Goal: Information Seeking & Learning: Learn about a topic

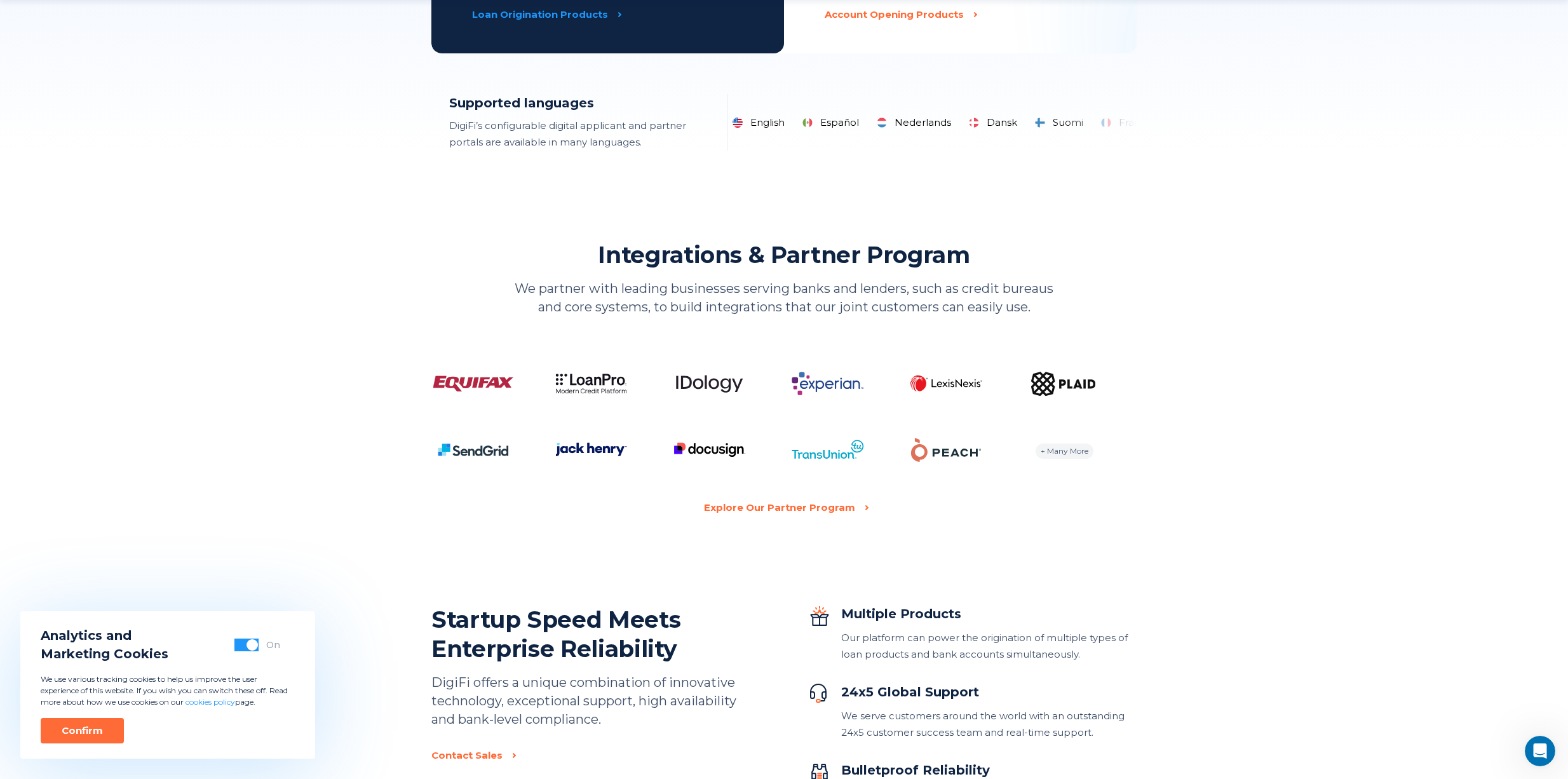
scroll to position [2314, 0]
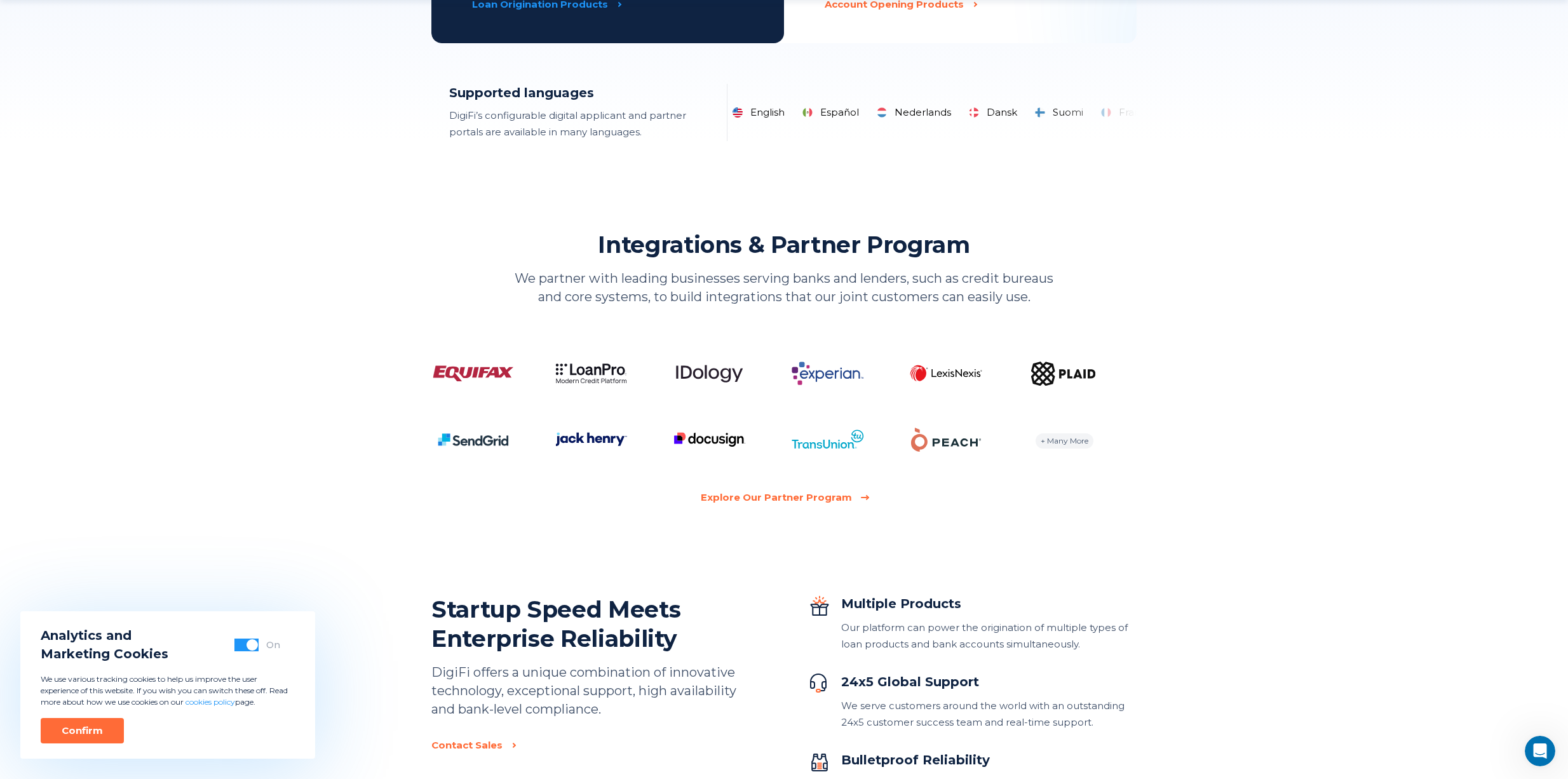
click at [829, 499] on div "Explore Our Partner Program" at bounding box center [776, 497] width 151 height 17
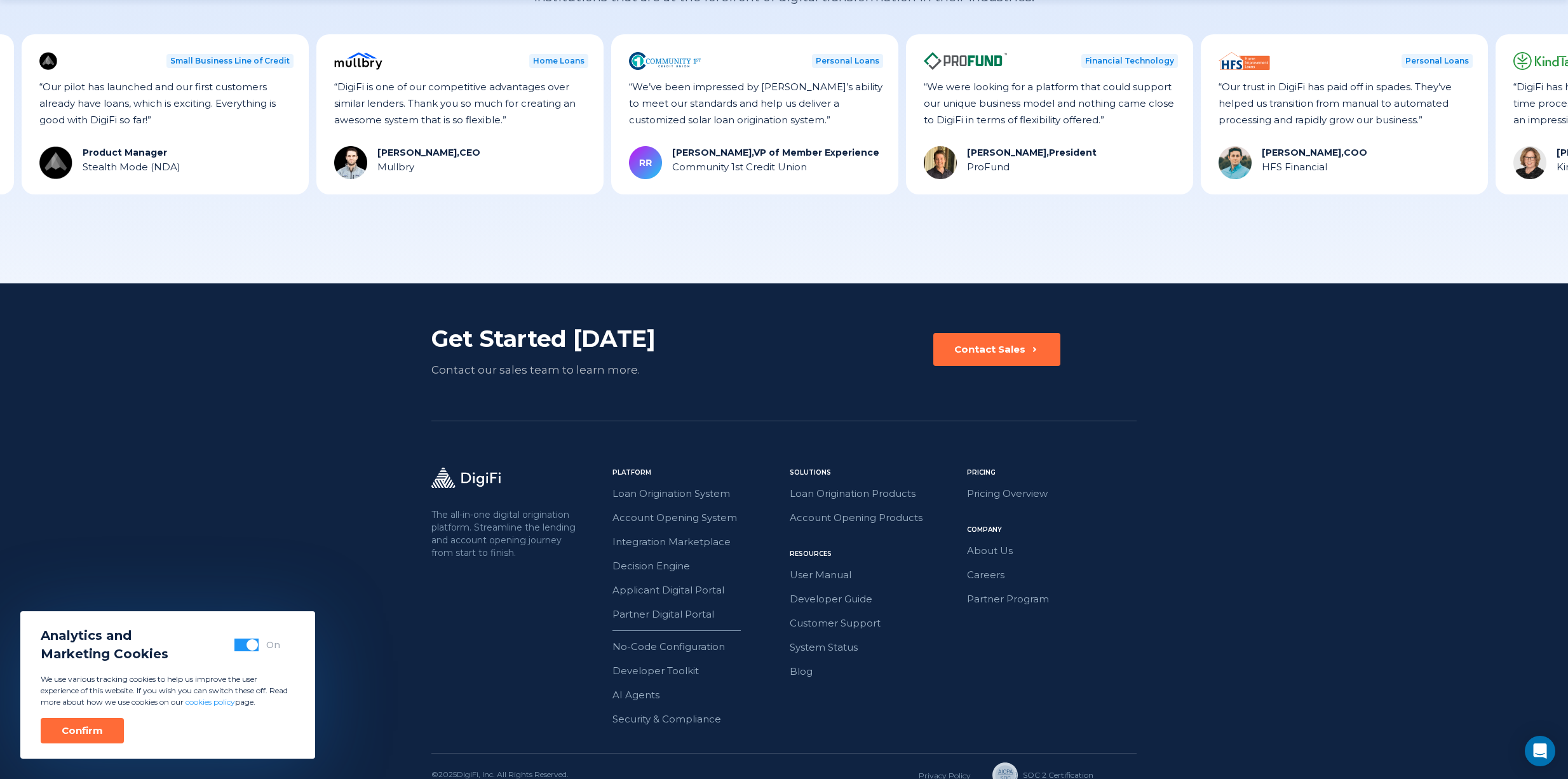
scroll to position [1897, 0]
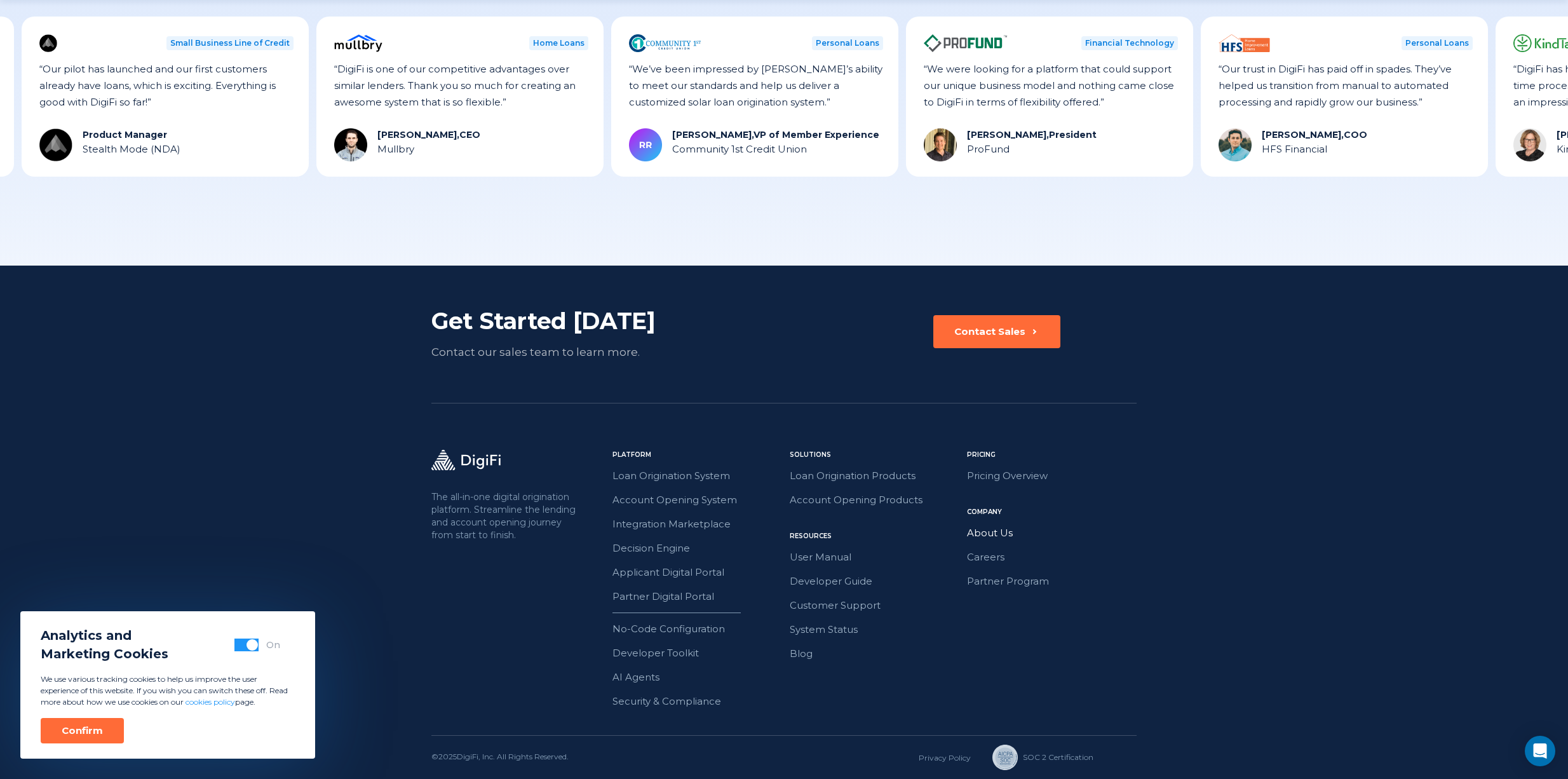
click at [983, 530] on link "About Us" at bounding box center [1051, 534] width 170 height 17
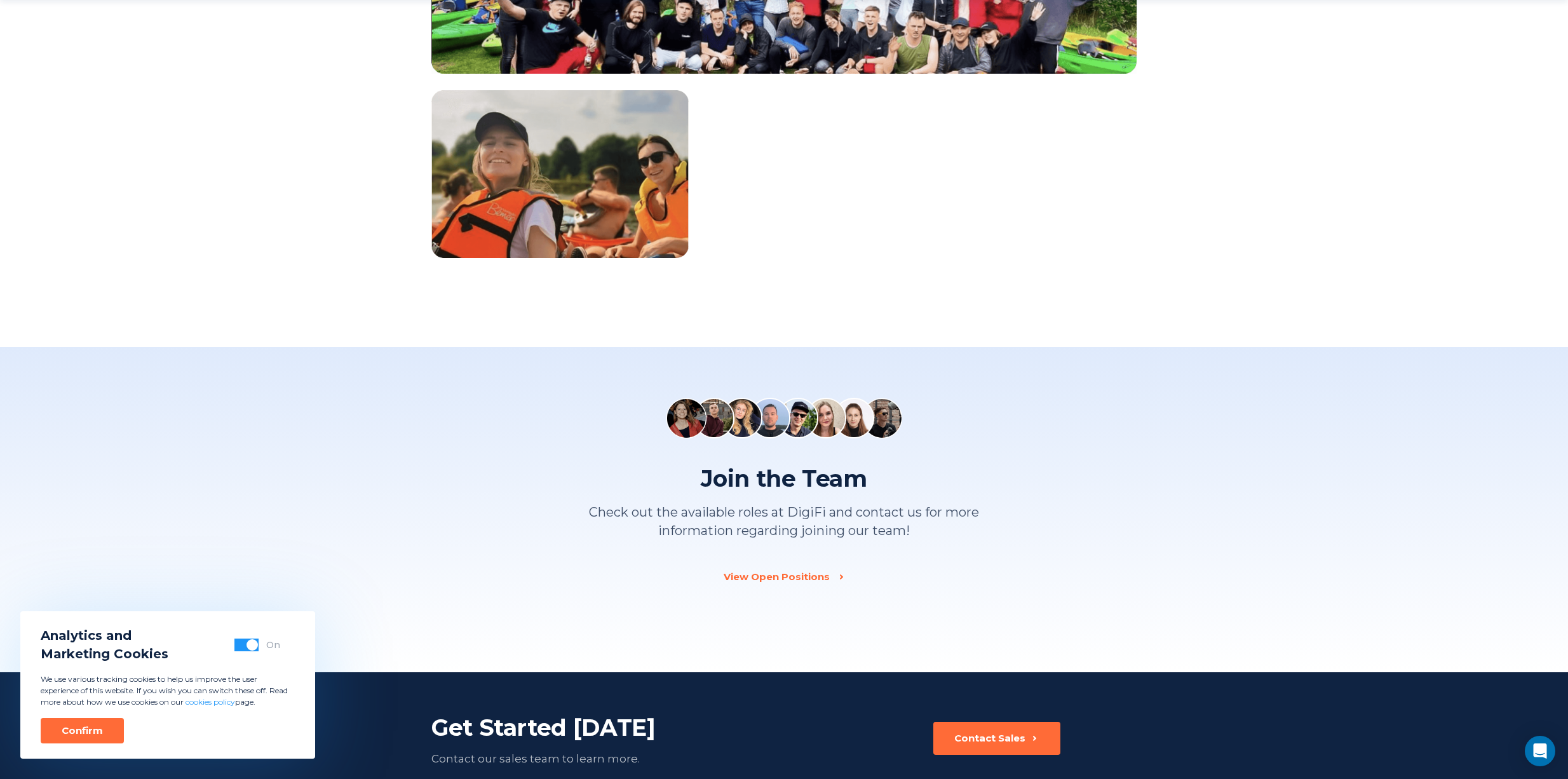
scroll to position [1783, 0]
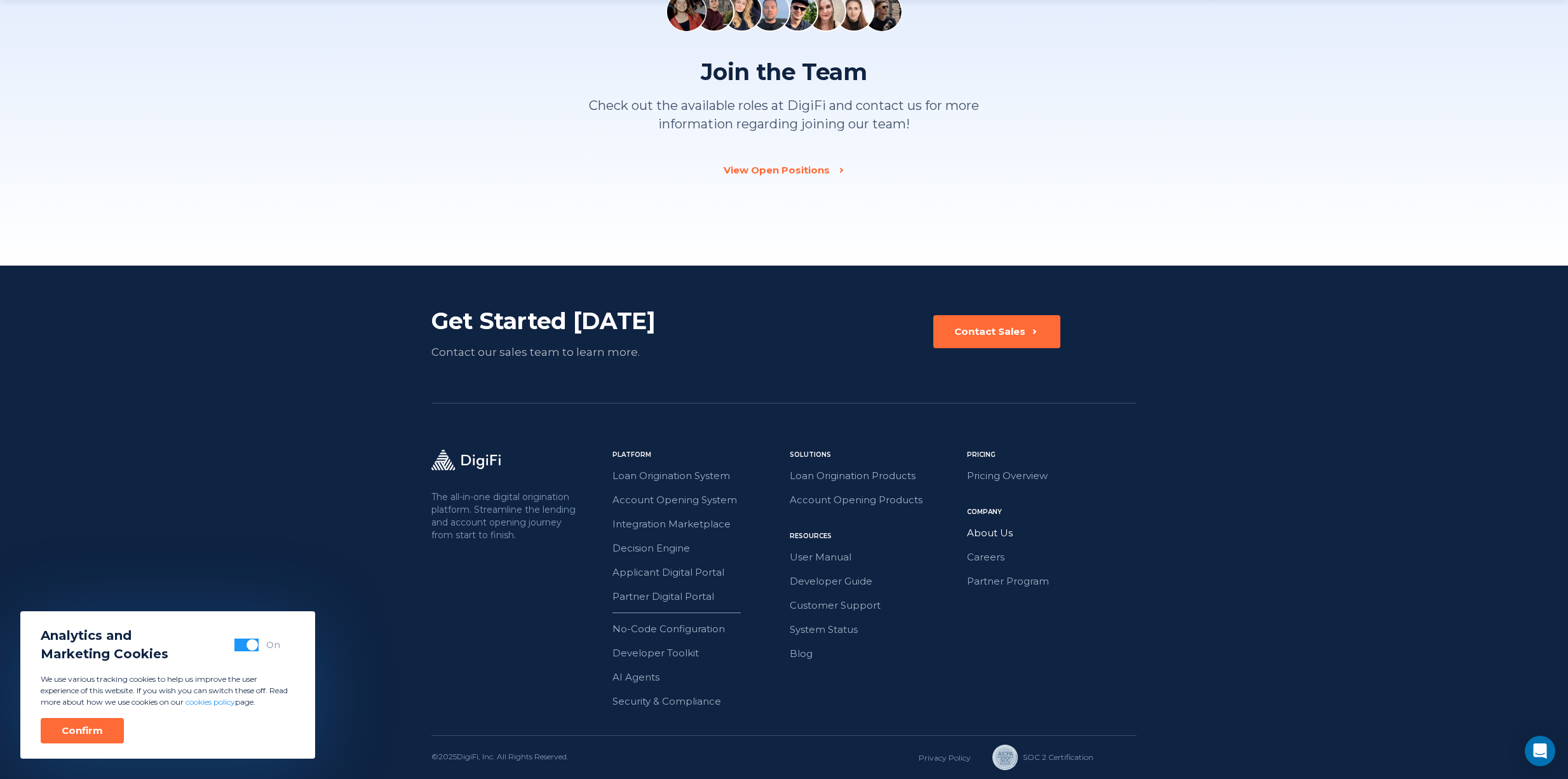
click at [1012, 532] on link "About Us" at bounding box center [1051, 534] width 170 height 17
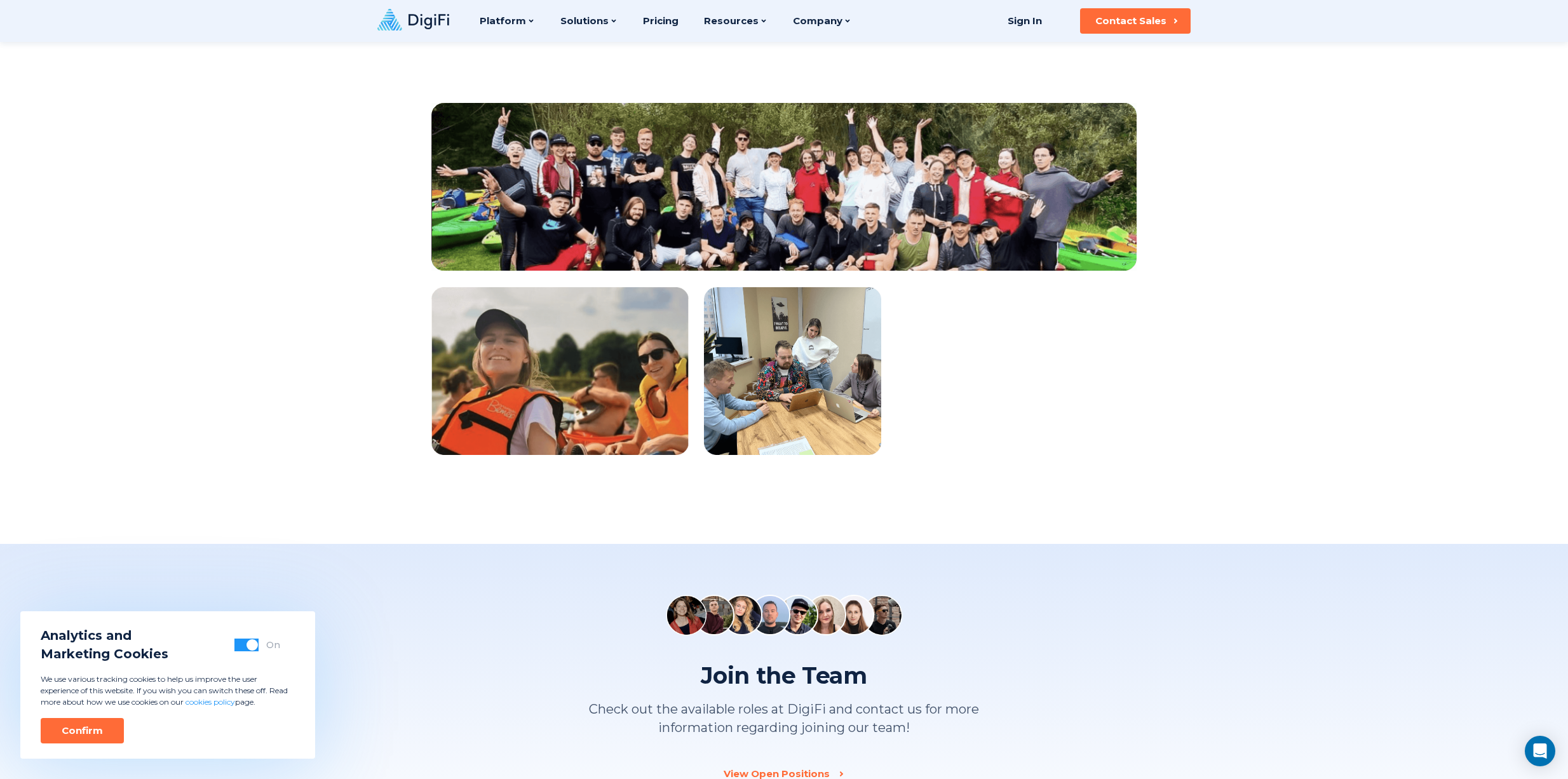
scroll to position [1148, 0]
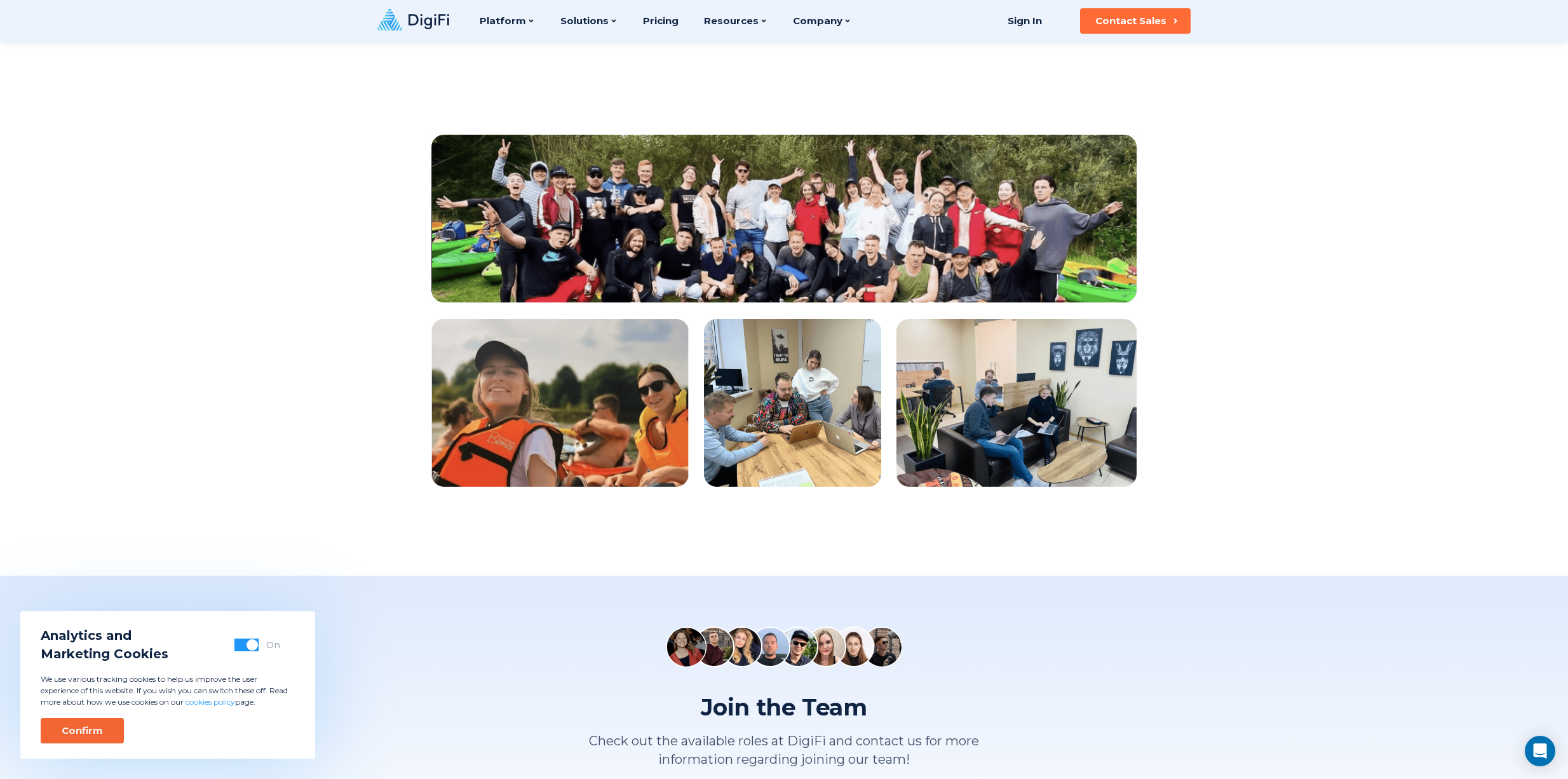
click at [100, 729] on div "Confirm" at bounding box center [82, 731] width 41 height 13
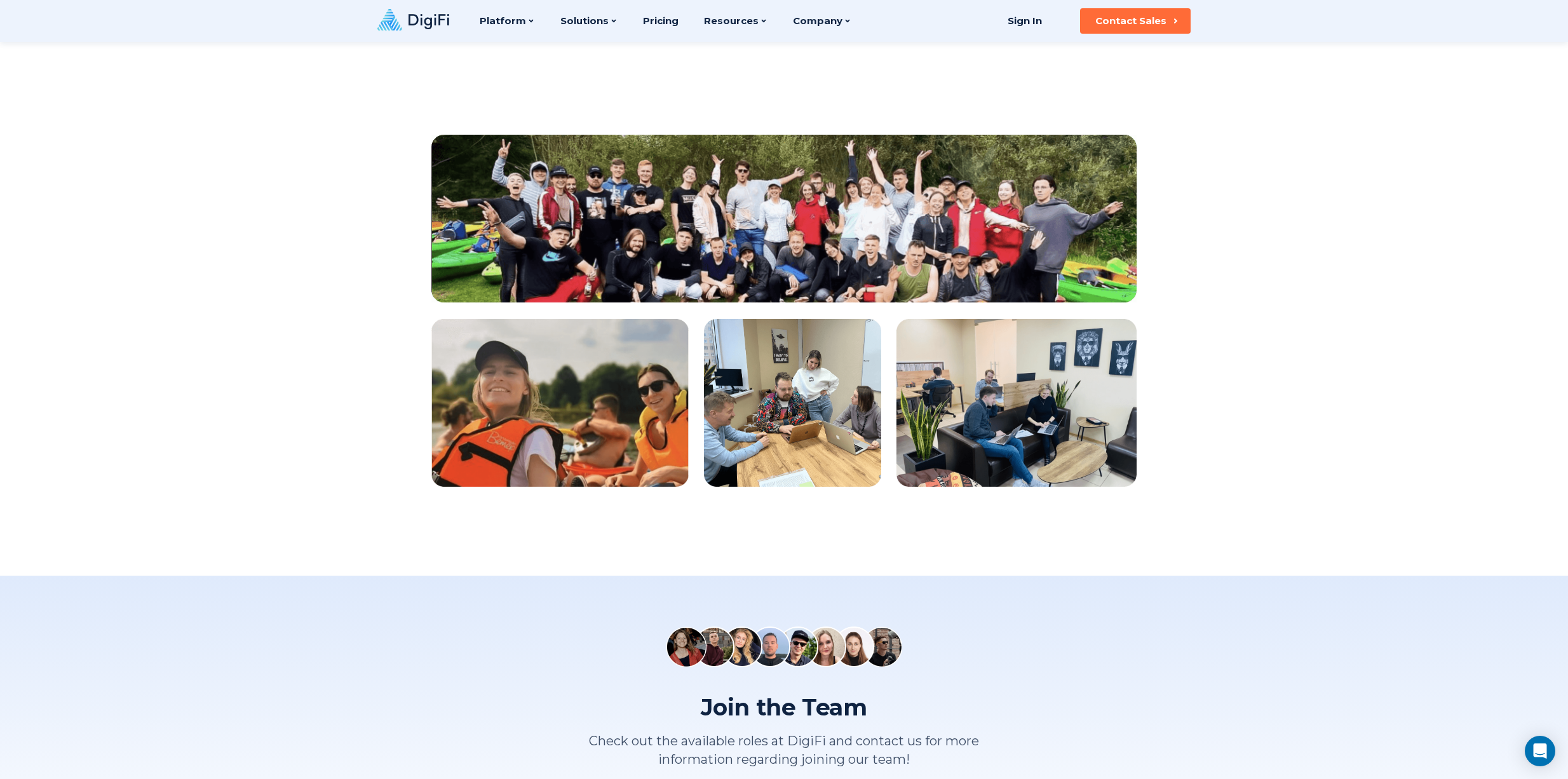
scroll to position [0, 0]
